Goal: Task Accomplishment & Management: Use online tool/utility

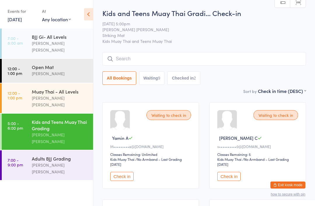
click at [172, 60] on input "search" at bounding box center [204, 58] width 204 height 13
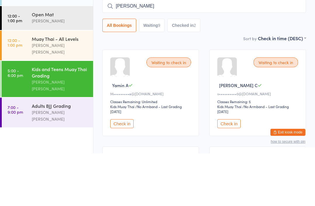
type input "[PERSON_NAME]"
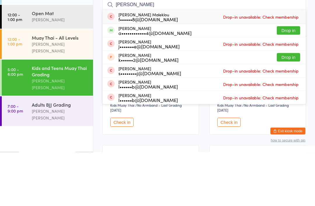
click at [293, 81] on button "Drop in" at bounding box center [288, 85] width 23 height 8
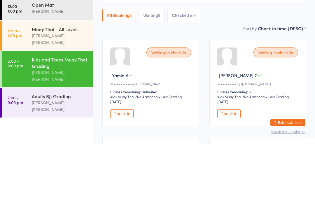
click at [248, 88] on label "Sort by" at bounding box center [249, 91] width 13 height 6
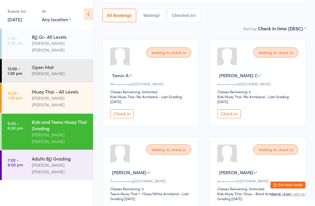
click at [55, 119] on div "Kids and Teens Muay Thai Grading" at bounding box center [60, 125] width 56 height 13
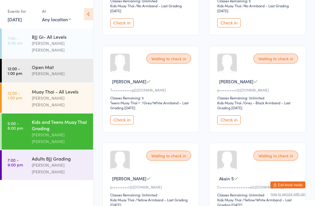
scroll to position [154, 0]
click at [229, 125] on button "Check in" at bounding box center [228, 120] width 23 height 9
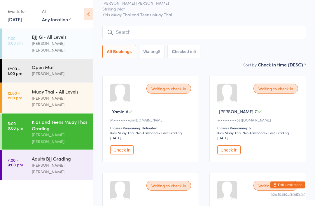
scroll to position [0, 0]
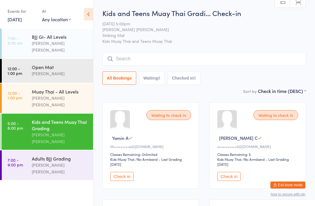
click at [179, 53] on input "search" at bounding box center [204, 58] width 204 height 13
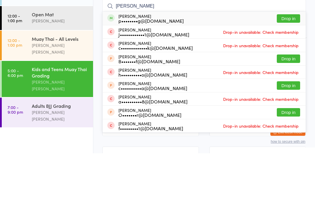
type input "[PERSON_NAME]"
click at [289, 67] on button "Drop in" at bounding box center [288, 71] width 23 height 8
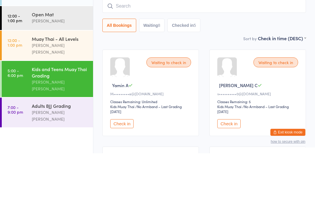
scroll to position [53, 0]
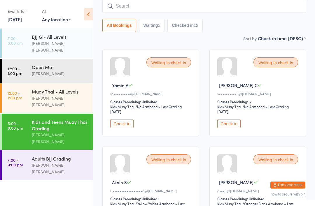
click at [118, 8] on input "search" at bounding box center [204, 5] width 204 height 13
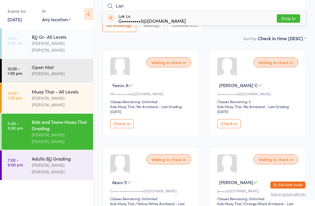
type input "[PERSON_NAME]"
